Goal: Information Seeking & Learning: Learn about a topic

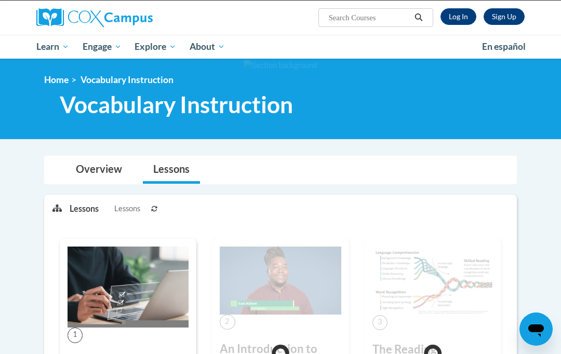
scroll to position [51, 0]
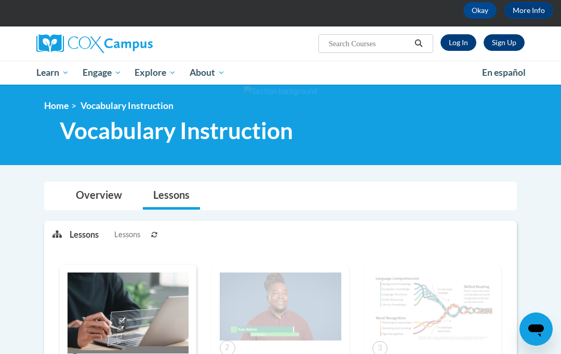
click at [464, 50] on link "Log In" at bounding box center [458, 42] width 36 height 17
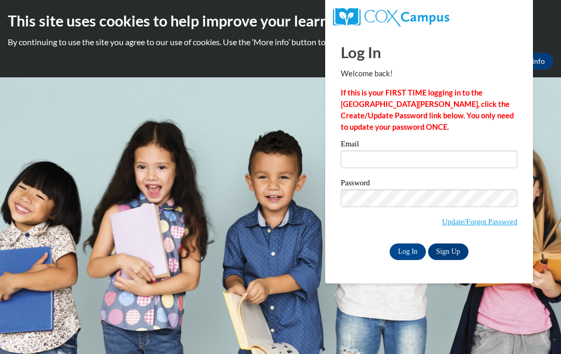
click at [417, 162] on input "Email" at bounding box center [428, 160] width 176 height 18
type input "jb63091@georgiasouthern.edu"
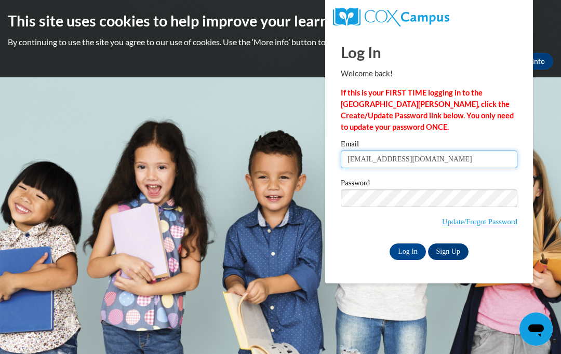
click at [407, 251] on input "Log In" at bounding box center [407, 251] width 36 height 17
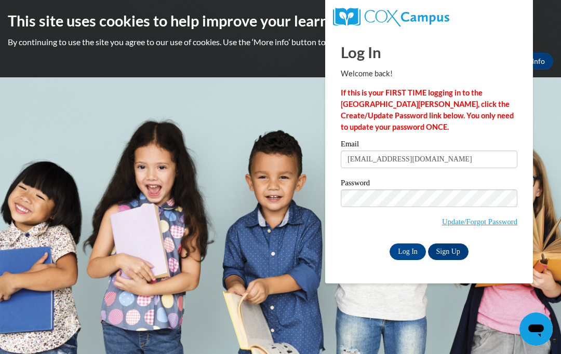
click at [410, 251] on input "Log In" at bounding box center [407, 251] width 36 height 17
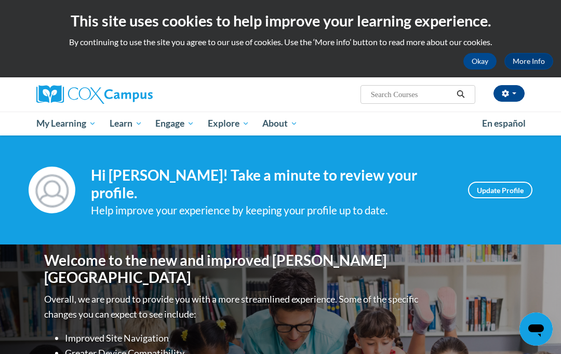
click at [65, 124] on span "My Learning" at bounding box center [66, 123] width 60 height 12
click at [0, 0] on span "My Course Progress" at bounding box center [0, 0] width 0 height 0
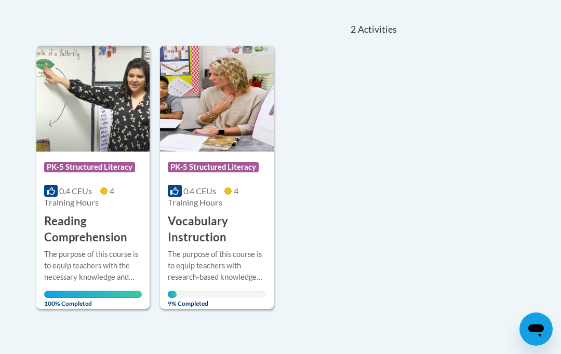
click at [226, 208] on div "Course Category: PK-5 Structured Literacy 0.4 CEUs 4 Training Hours COURSE Voca…" at bounding box center [216, 199] width 113 height 94
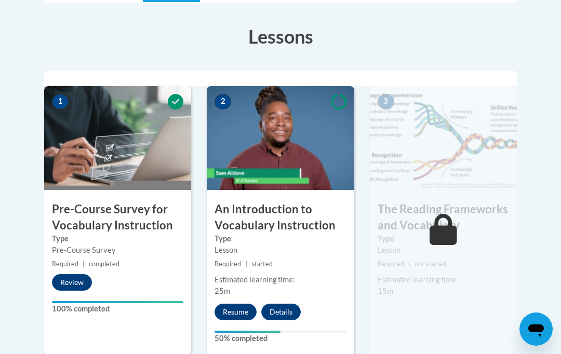
scroll to position [303, 0]
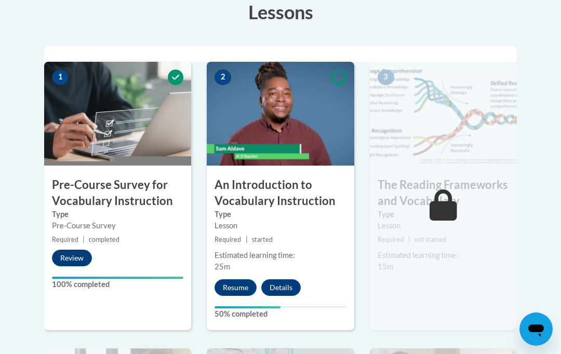
click at [236, 286] on button "Resume" at bounding box center [235, 287] width 42 height 17
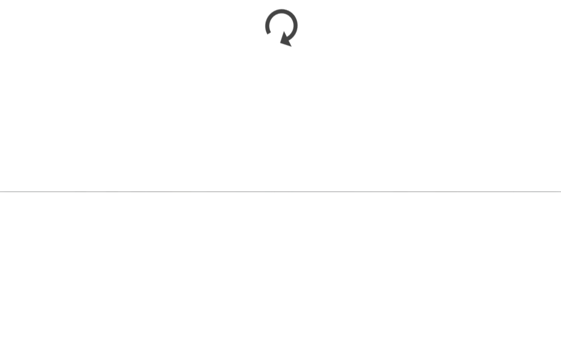
scroll to position [465, 0]
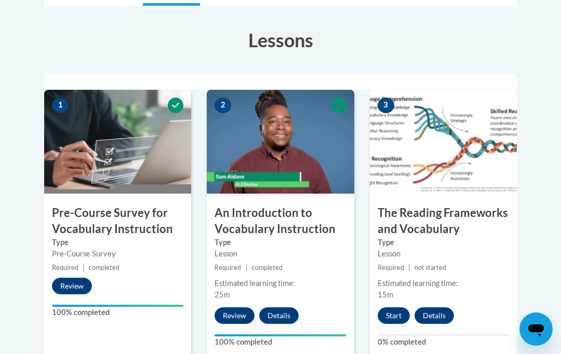
scroll to position [316, 0]
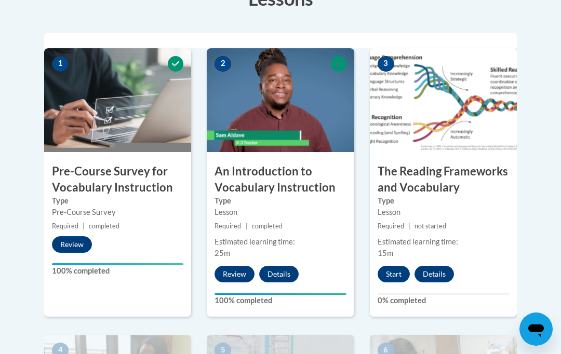
click at [389, 275] on button "Start" at bounding box center [393, 274] width 32 height 17
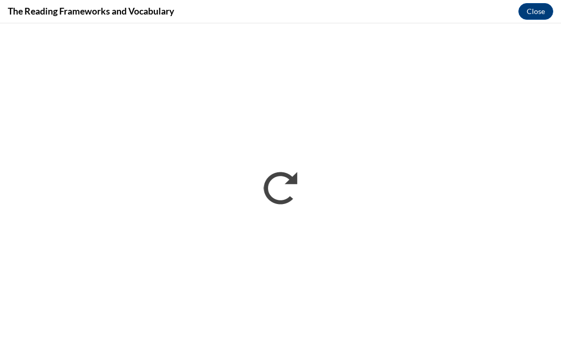
scroll to position [0, 0]
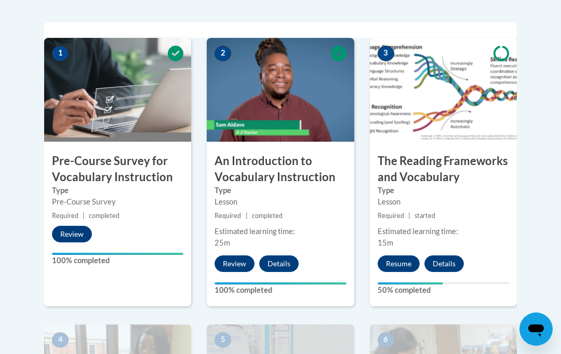
scroll to position [327, 0]
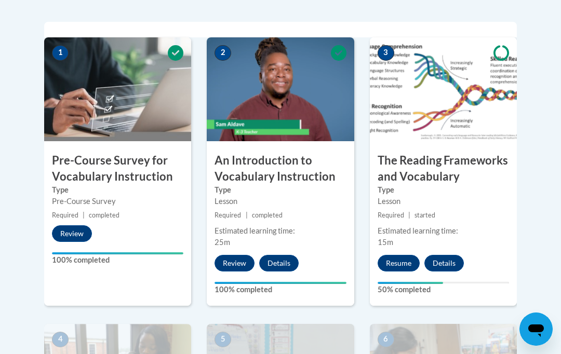
click at [400, 262] on button "Resume" at bounding box center [398, 263] width 42 height 17
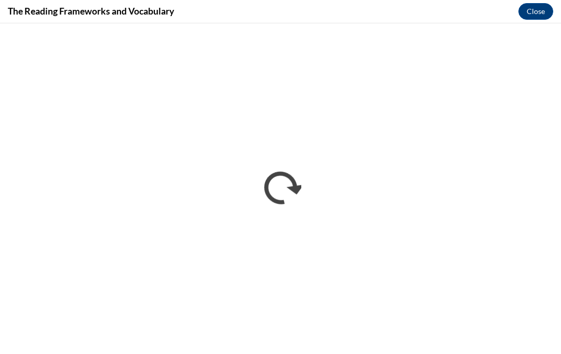
scroll to position [364, 0]
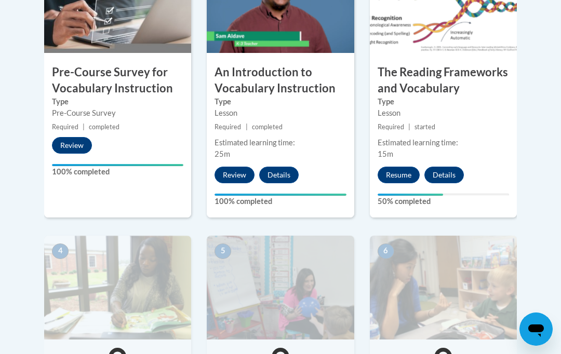
scroll to position [420, 0]
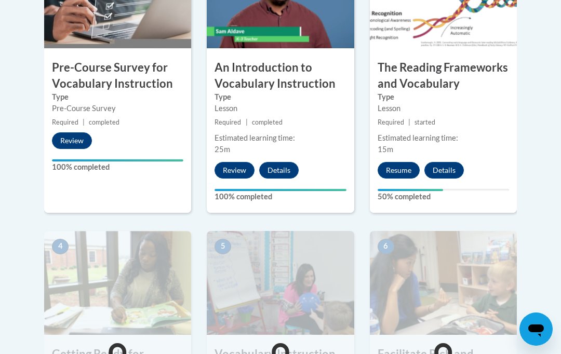
click at [396, 162] on button "Resume" at bounding box center [398, 170] width 42 height 17
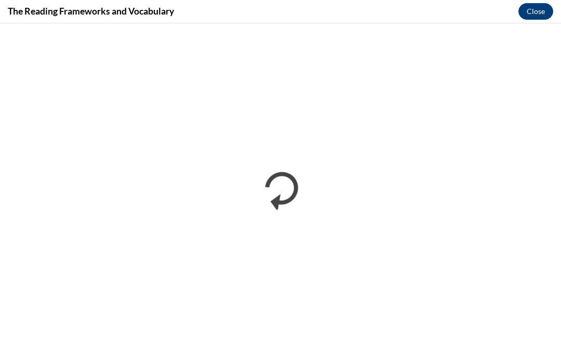
scroll to position [429, 0]
click at [532, 19] on button "Close" at bounding box center [535, 11] width 35 height 17
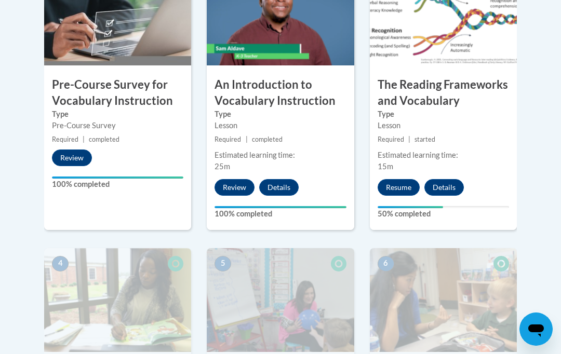
scroll to position [362, 0]
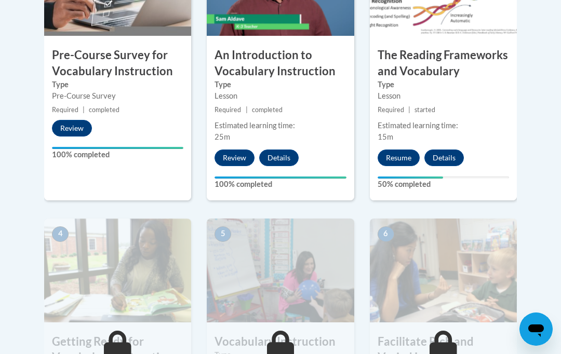
scroll to position [424, 0]
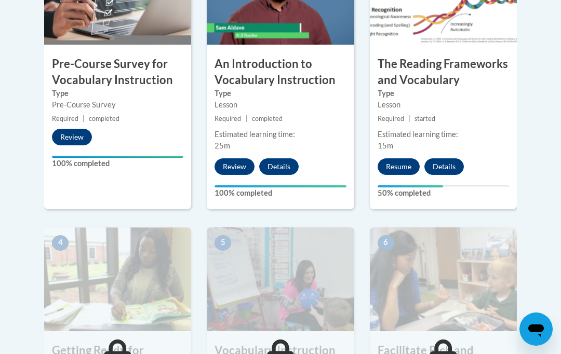
click at [407, 162] on button "Resume" at bounding box center [398, 166] width 42 height 17
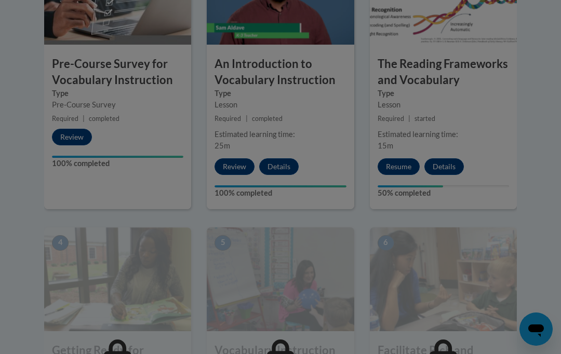
scroll to position [0, 0]
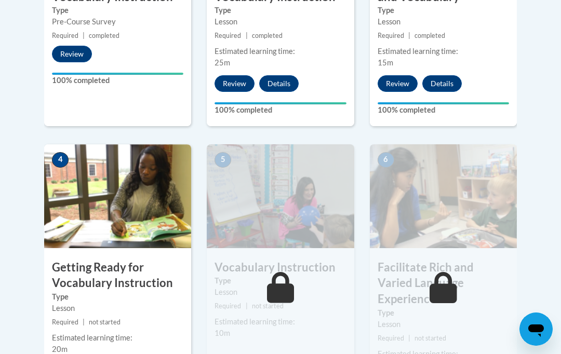
scroll to position [519, 0]
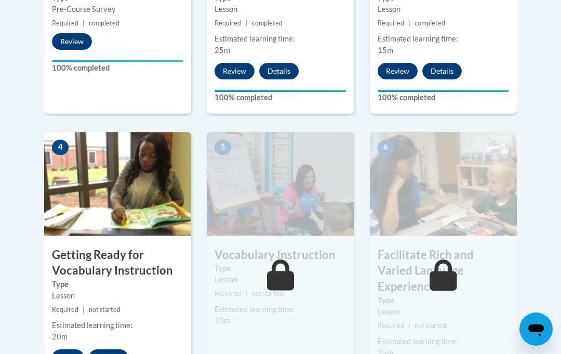
click at [70, 353] on button "Start" at bounding box center [68, 357] width 32 height 17
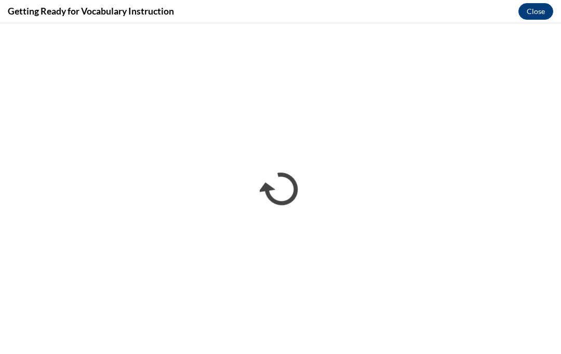
scroll to position [0, 0]
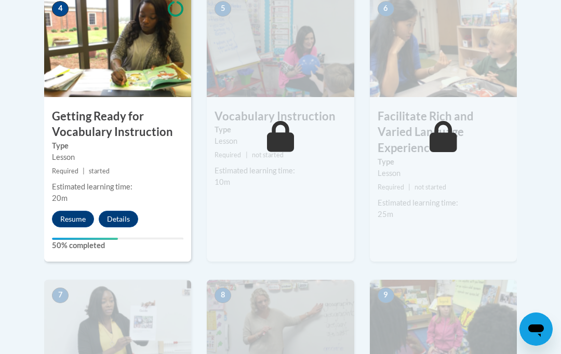
scroll to position [650, 0]
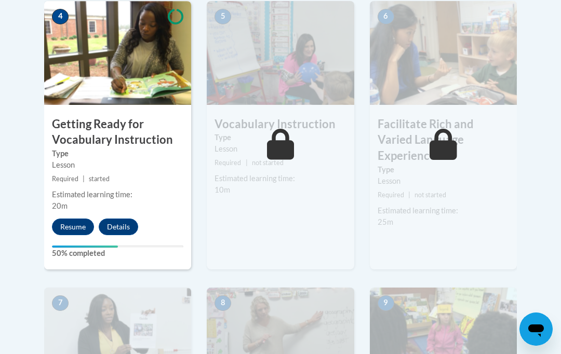
click at [61, 228] on button "Resume" at bounding box center [73, 227] width 42 height 17
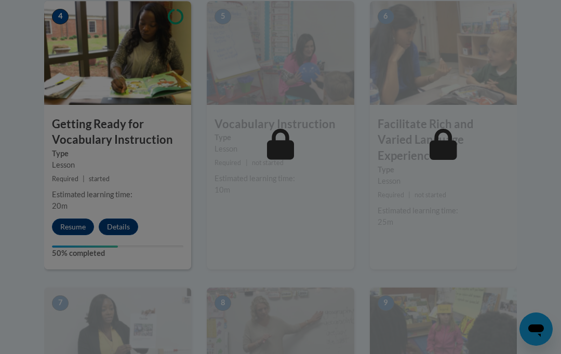
scroll to position [0, 0]
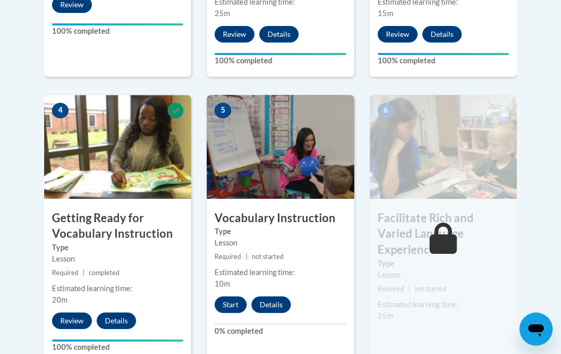
scroll to position [557, 0]
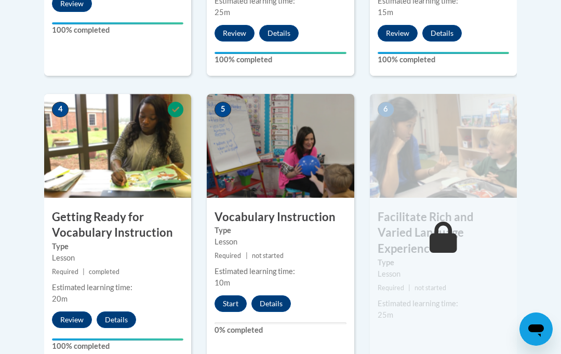
click at [226, 307] on button "Start" at bounding box center [230, 303] width 32 height 17
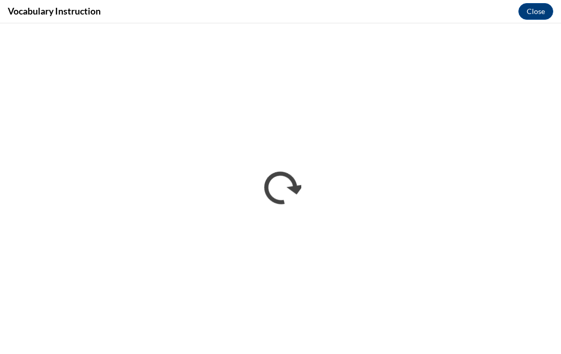
scroll to position [0, 0]
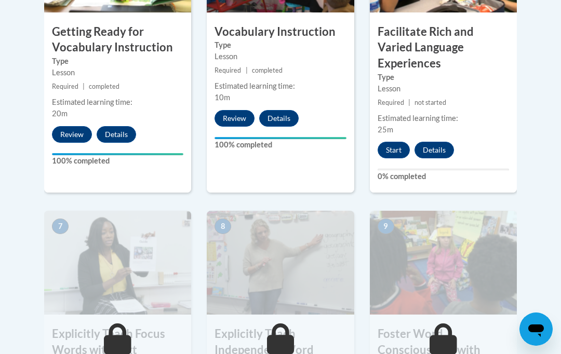
scroll to position [743, 0]
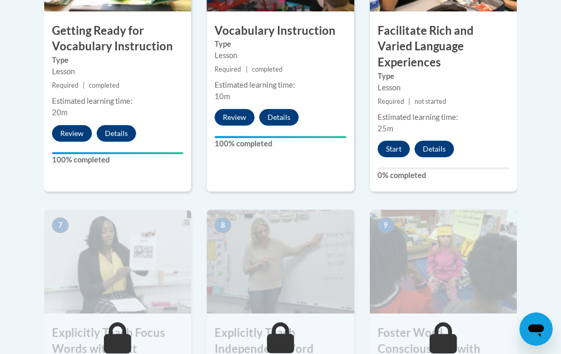
click at [396, 141] on button "Start" at bounding box center [393, 149] width 32 height 17
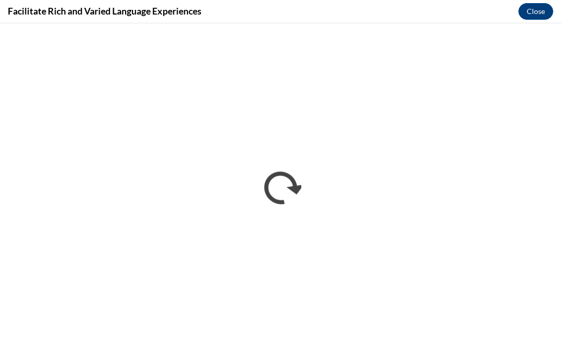
scroll to position [0, 0]
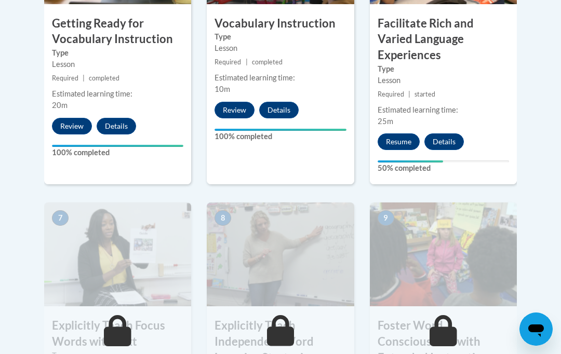
scroll to position [742, 0]
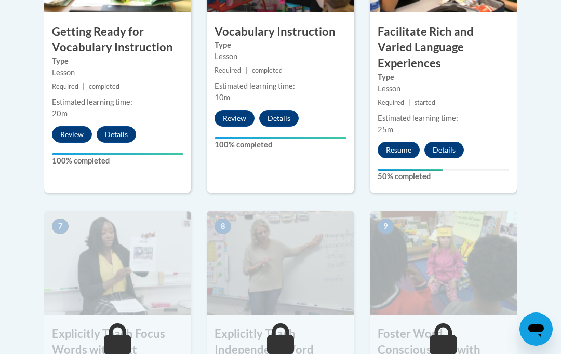
click at [405, 142] on button "Resume" at bounding box center [398, 150] width 42 height 17
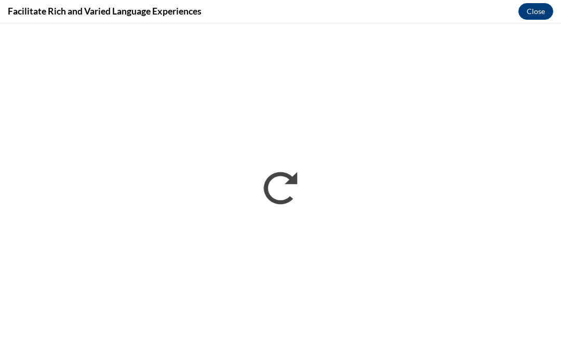
scroll to position [0, 0]
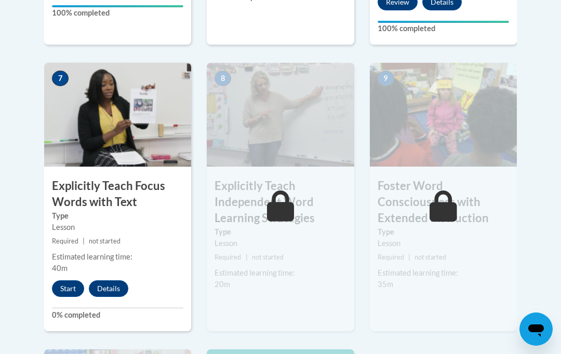
scroll to position [891, 0]
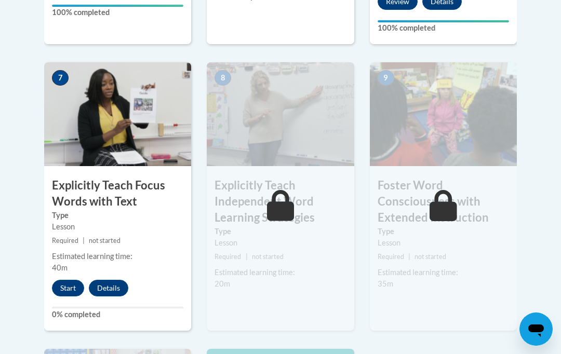
click at [66, 280] on button "Start" at bounding box center [68, 288] width 32 height 17
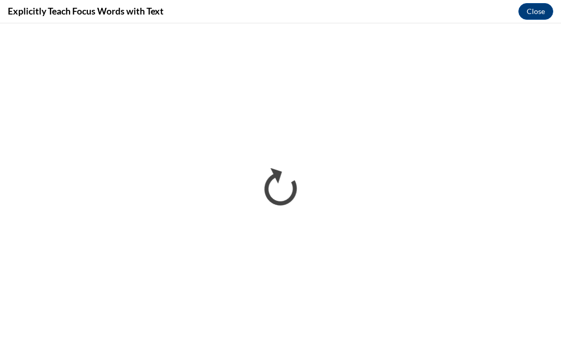
scroll to position [0, 0]
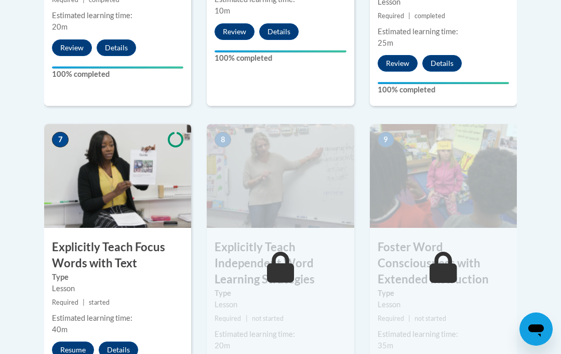
scroll to position [868, 0]
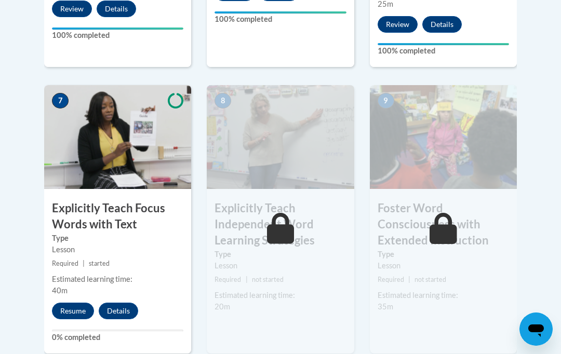
click at [81, 303] on button "Resume" at bounding box center [73, 311] width 42 height 17
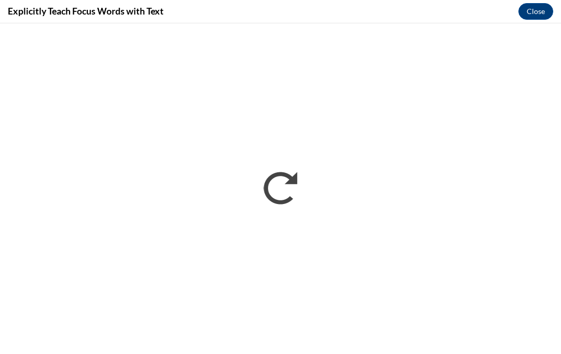
scroll to position [0, 0]
